Goal: Find specific page/section: Find specific page/section

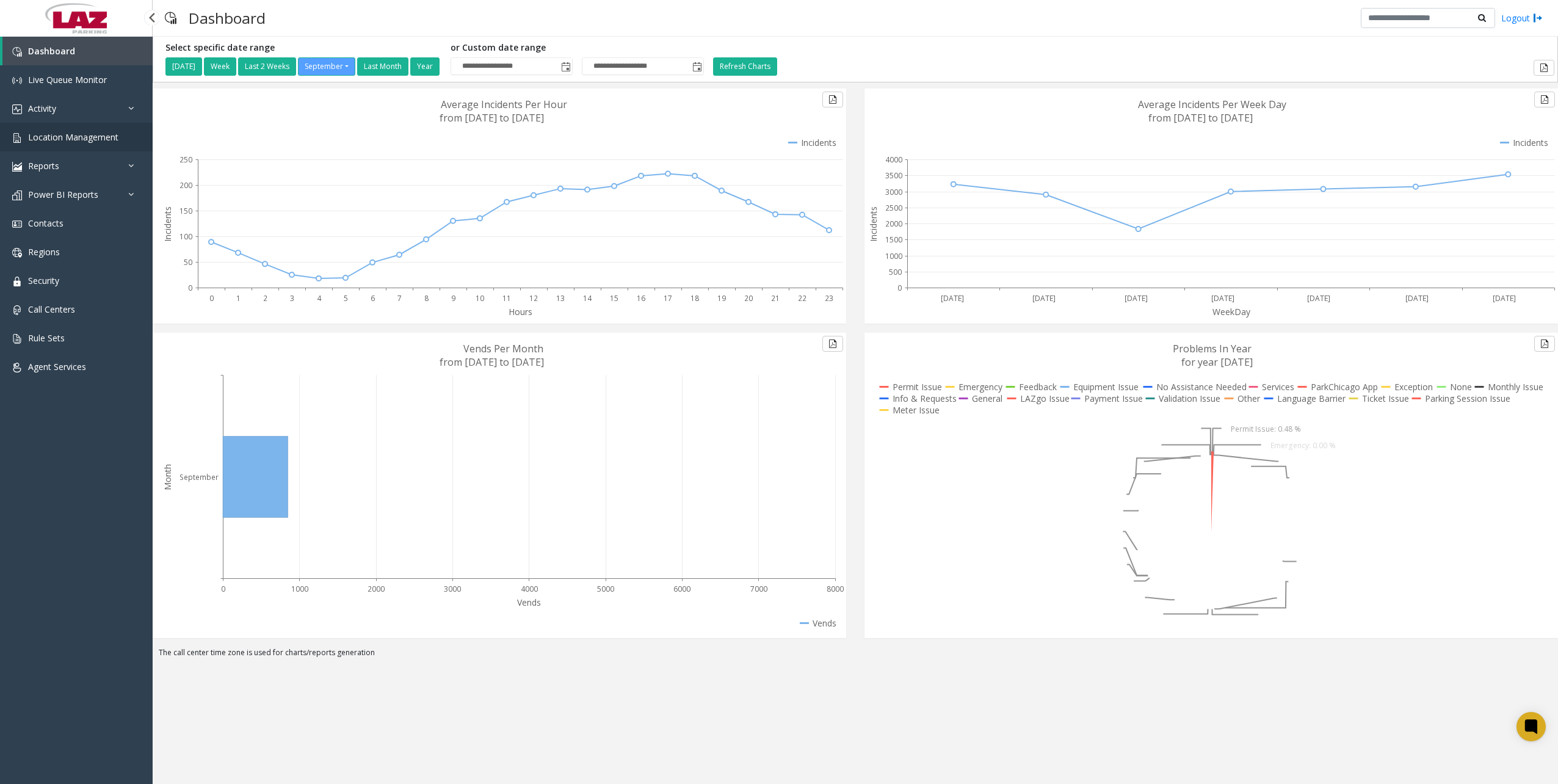
click at [59, 138] on span "Location Management" at bounding box center [74, 137] width 90 height 12
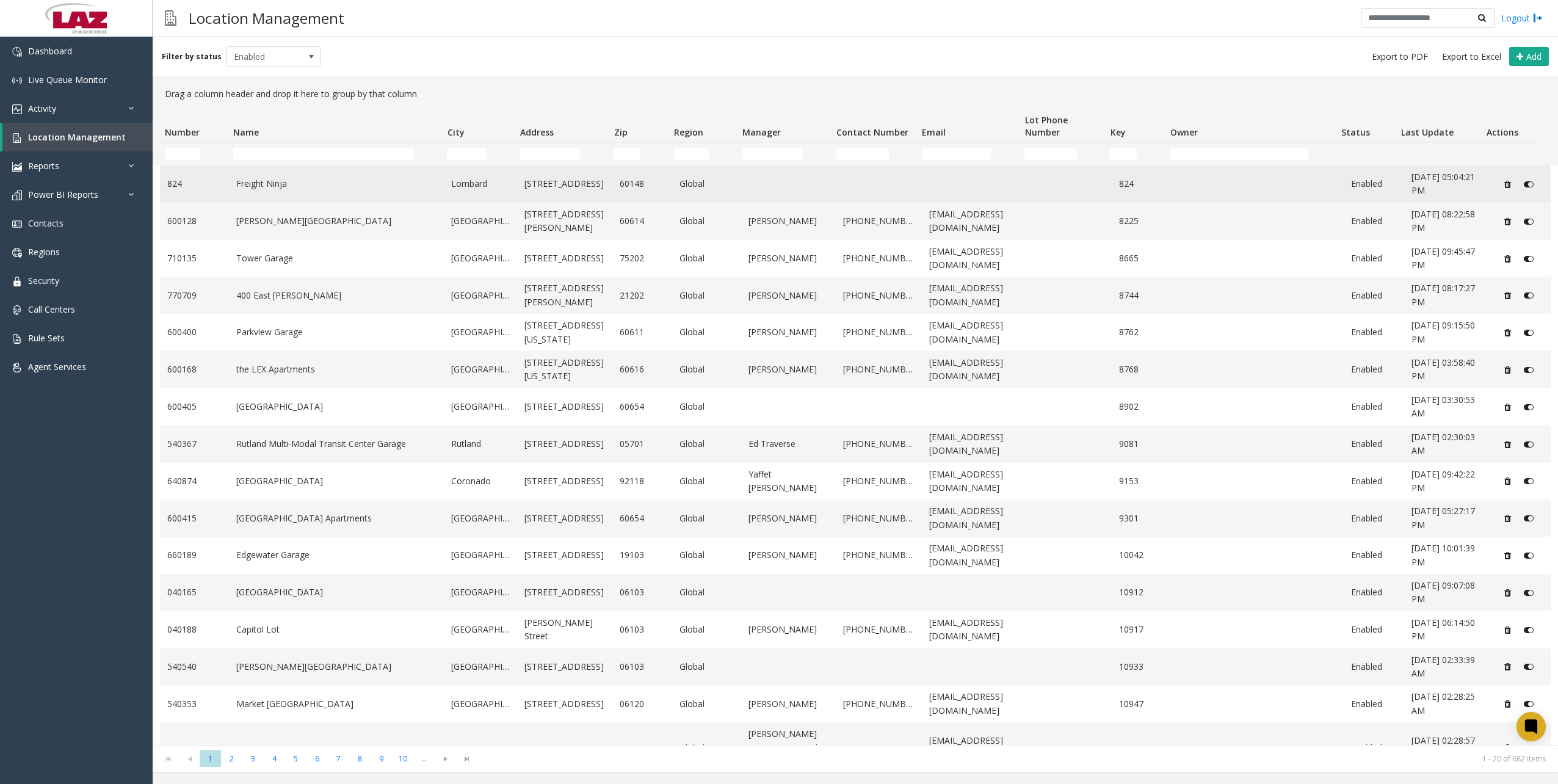
click at [300, 166] on td "Freight Ninja" at bounding box center [337, 184] width 216 height 38
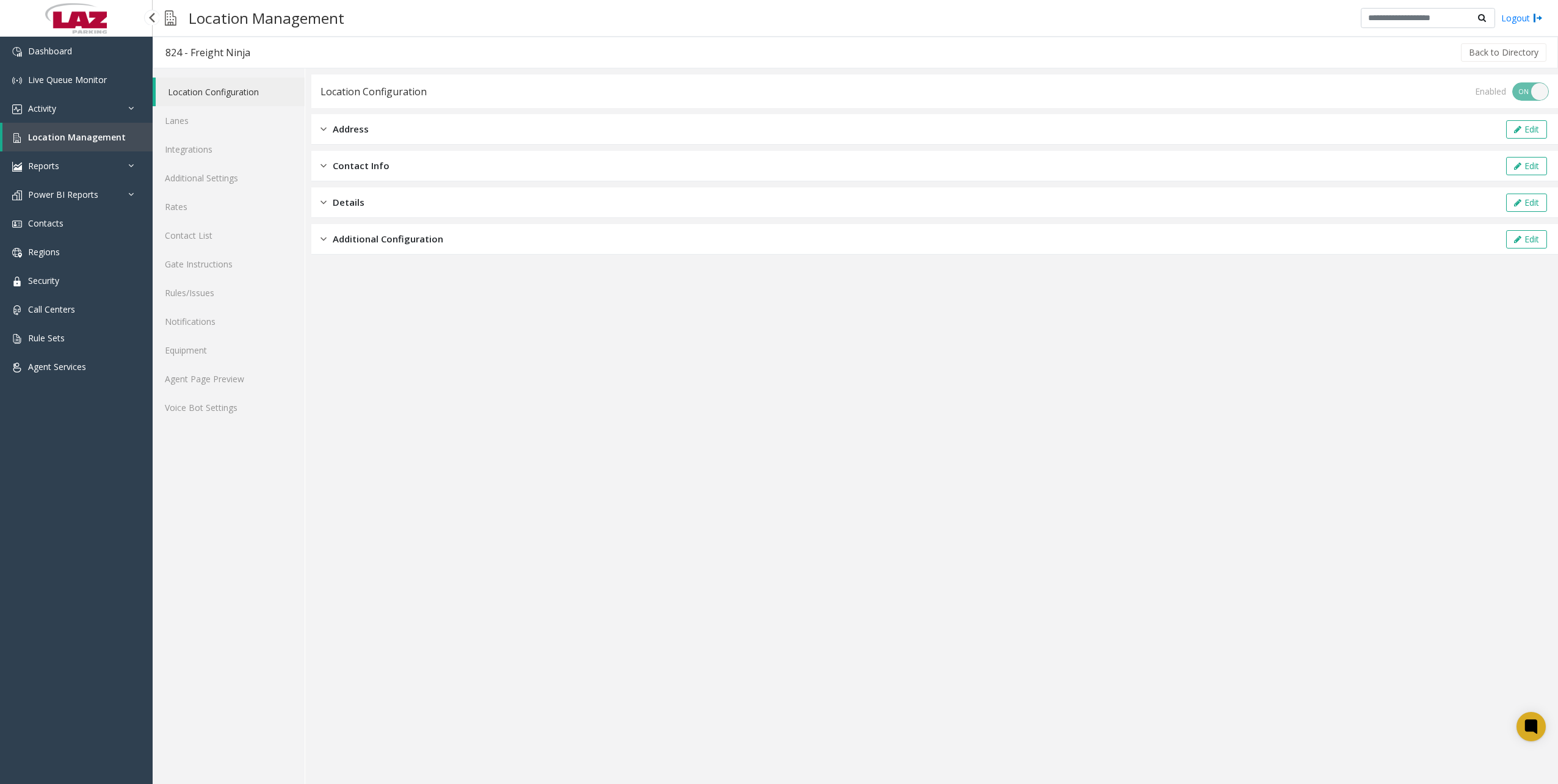
click at [88, 127] on link "Location Management" at bounding box center [77, 137] width 150 height 28
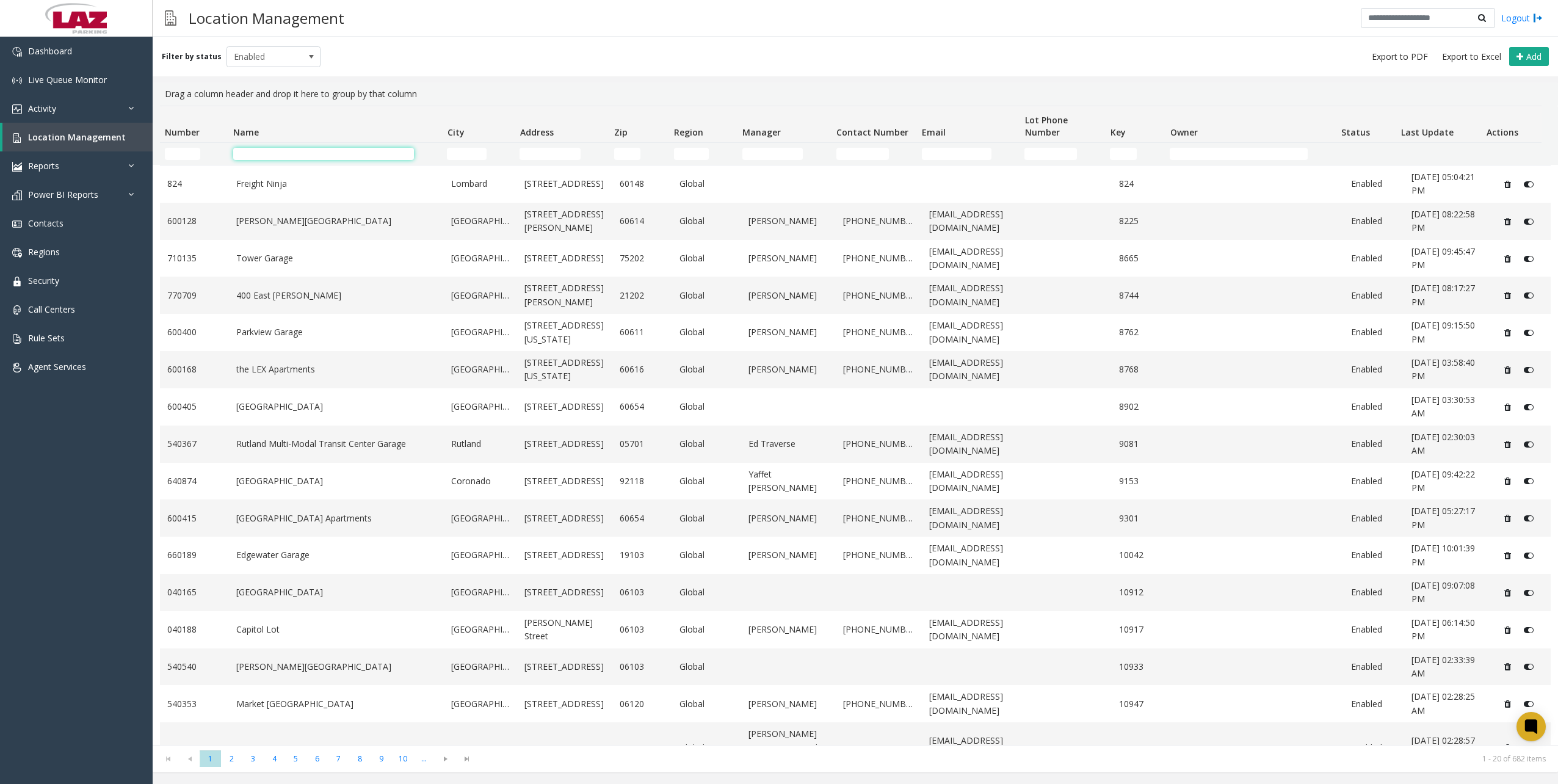
click at [274, 155] on input "Name Filter" at bounding box center [324, 154] width 181 height 13
type input "*****"
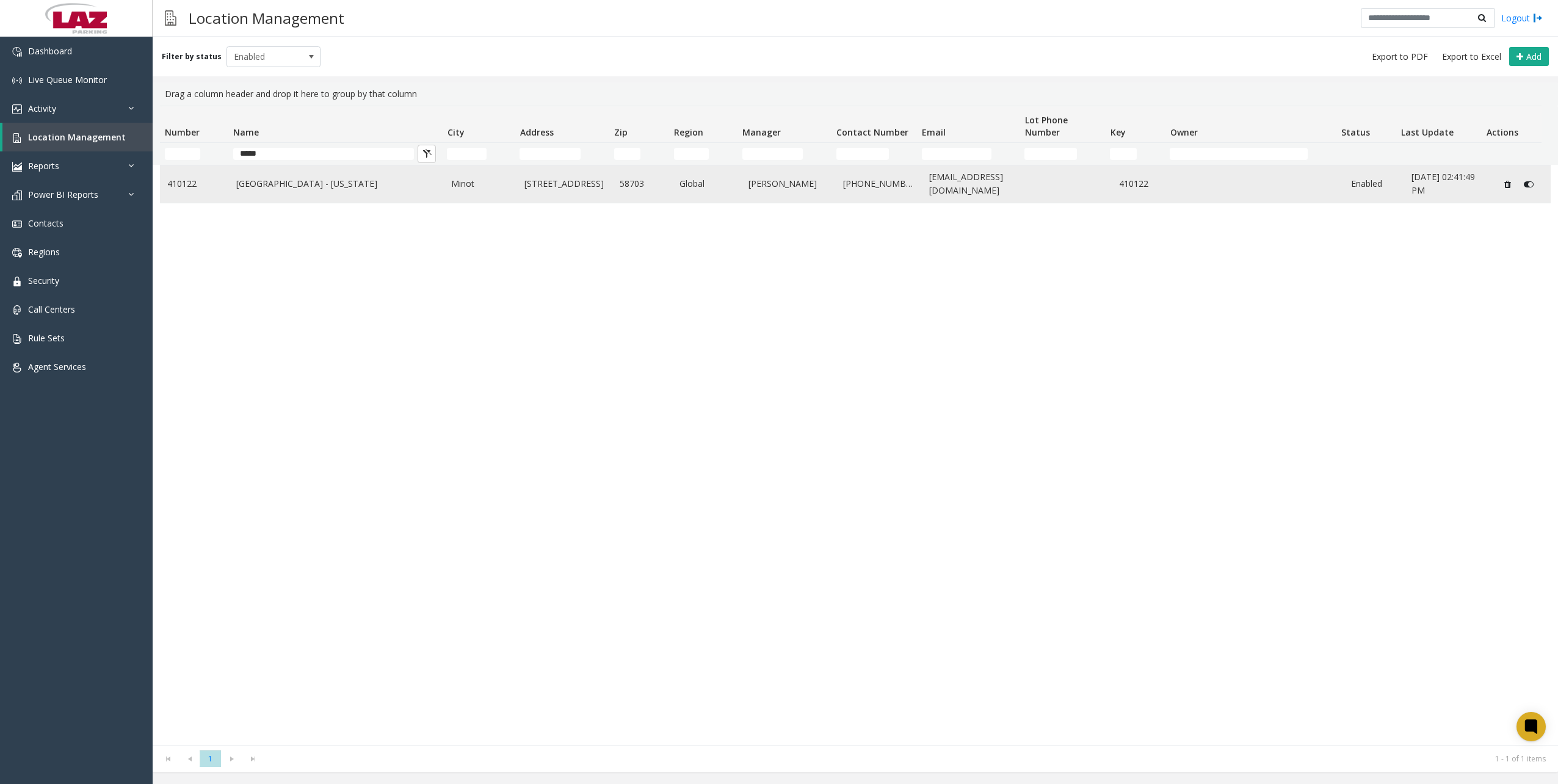
drag, startPoint x: 208, startPoint y: 191, endPoint x: 198, endPoint y: 177, distance: 17.2
click at [198, 177] on td "410122" at bounding box center [194, 184] width 69 height 38
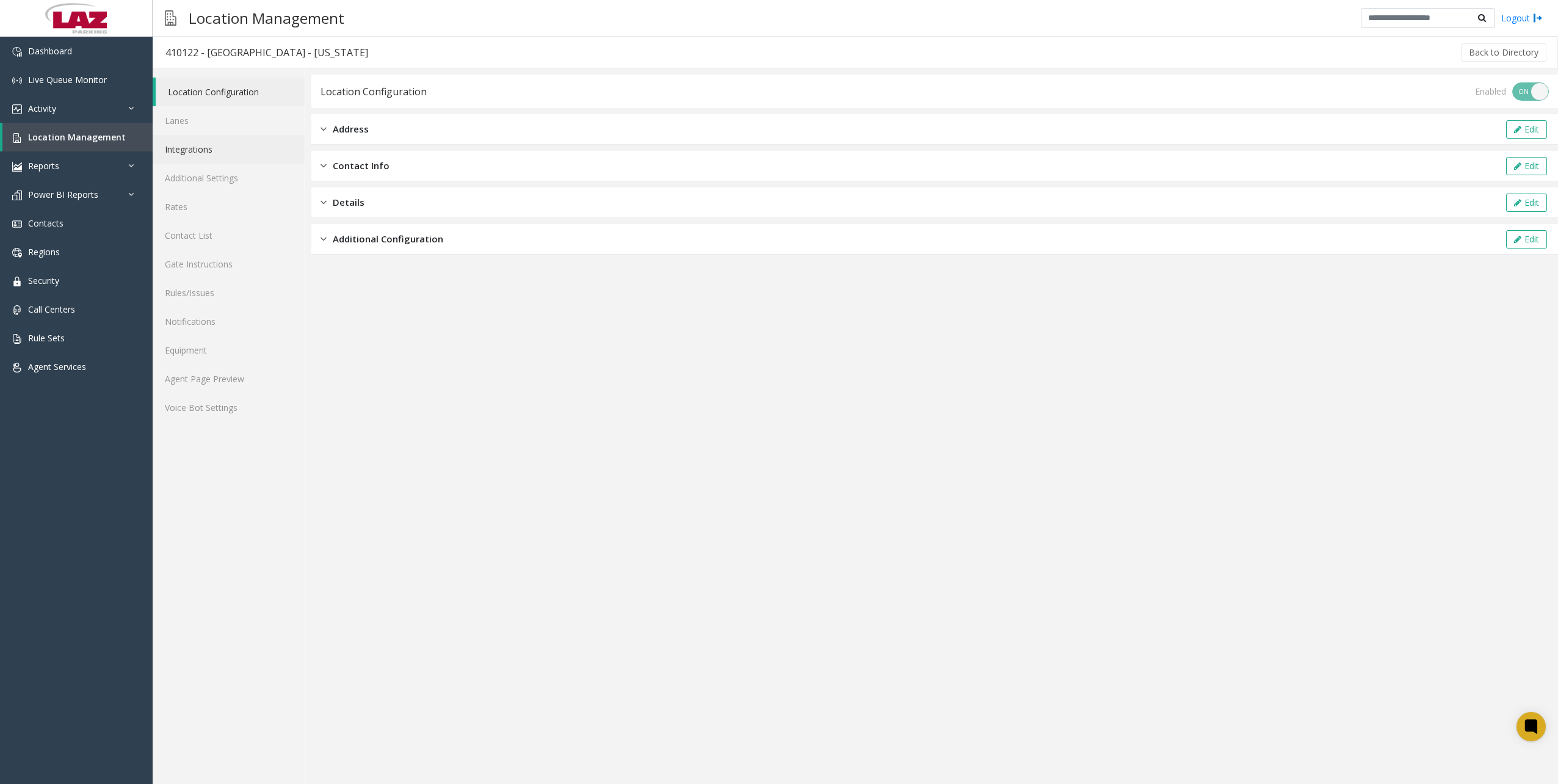
click at [180, 150] on link "Integrations" at bounding box center [228, 149] width 152 height 28
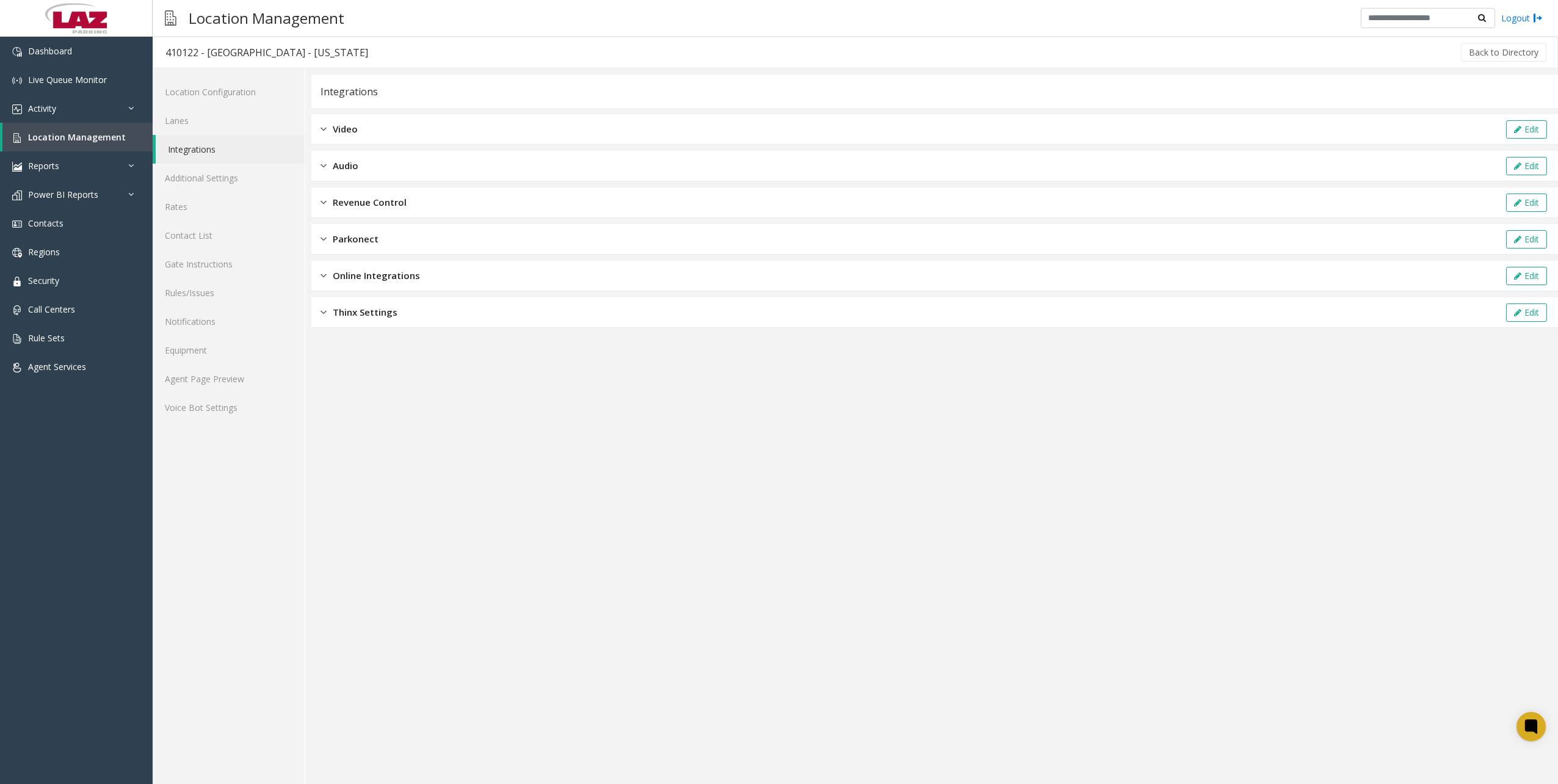
click at [378, 204] on span "Revenue Control" at bounding box center [370, 202] width 74 height 14
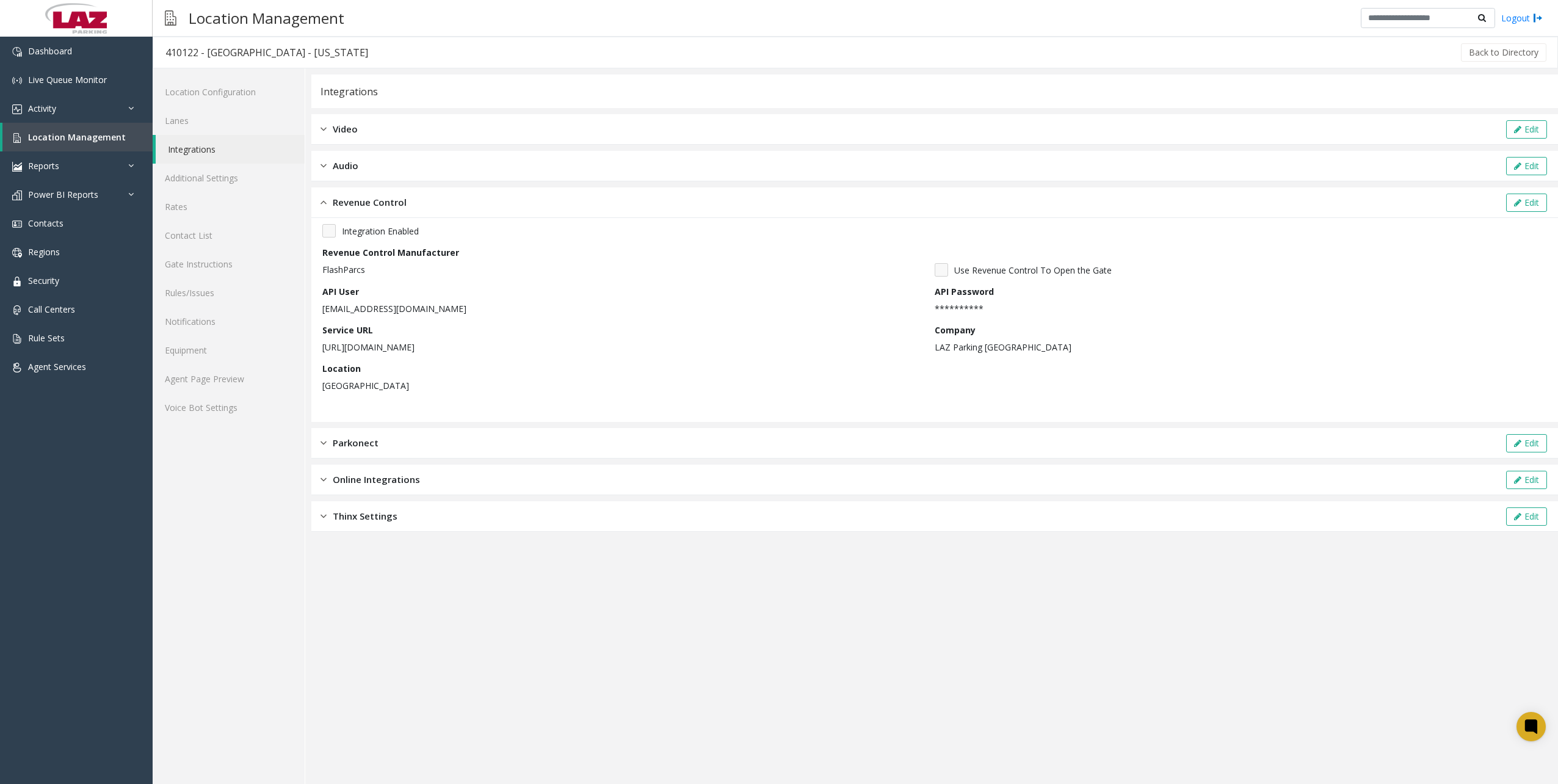
drag, startPoint x: 627, startPoint y: 342, endPoint x: 320, endPoint y: 354, distance: 307.2
click at [320, 354] on div "**********" at bounding box center [935, 320] width 1247 height 204
copy p "[URL][DOMAIN_NAME]"
